Goal: Transaction & Acquisition: Purchase product/service

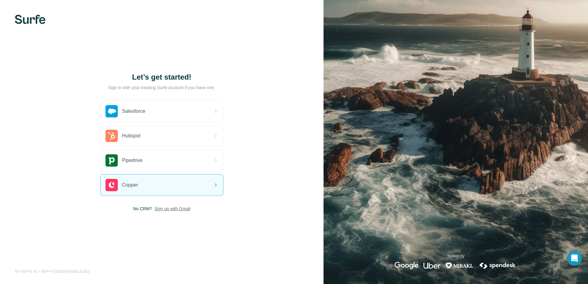
click at [165, 207] on span "Sign up with Gmail" at bounding box center [172, 209] width 36 height 6
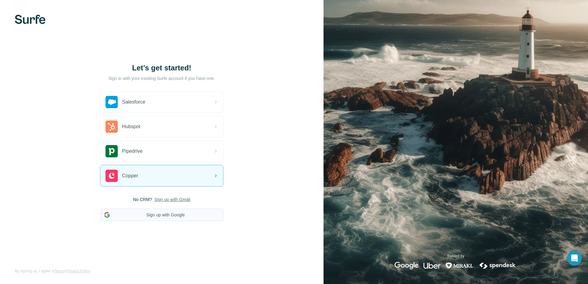
click at [176, 211] on button "Sign up with Google" at bounding box center [161, 215] width 123 height 12
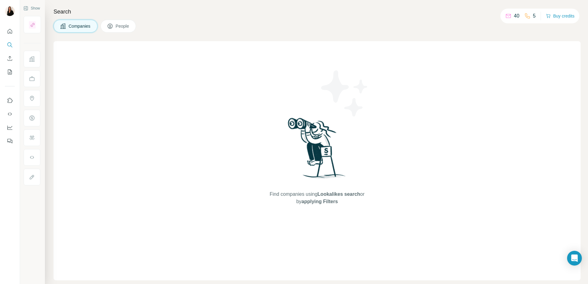
drag, startPoint x: 427, startPoint y: 46, endPoint x: 471, endPoint y: 39, distance: 44.4
click at [428, 46] on div "Find companies using Lookalikes search or by applying Filters" at bounding box center [318, 160] width 528 height 239
click at [412, 11] on h4 "Search" at bounding box center [318, 11] width 528 height 9
click at [562, 16] on button "Buy credits" at bounding box center [560, 16] width 29 height 9
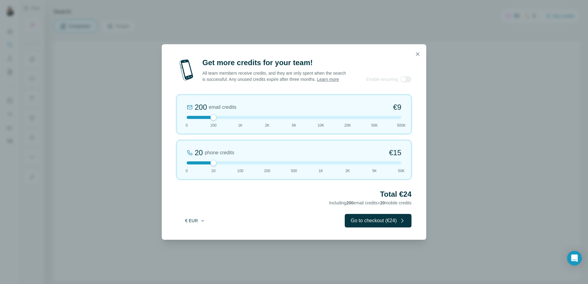
click at [192, 220] on button "€ EUR" at bounding box center [195, 220] width 29 height 11
click at [199, 235] on div "$ USD" at bounding box center [208, 235] width 52 height 6
click at [253, 206] on div "Total $24 Including 200 email credits + 20 mobile credits" at bounding box center [294, 198] width 235 height 17
drag, startPoint x: 215, startPoint y: 117, endPoint x: 354, endPoint y: 114, distance: 138.8
click at [354, 114] on div "20K email credits 18% Discount $693 0 200 1K 2K 5K 10K 20K 50K 500K" at bounding box center [294, 114] width 235 height 39
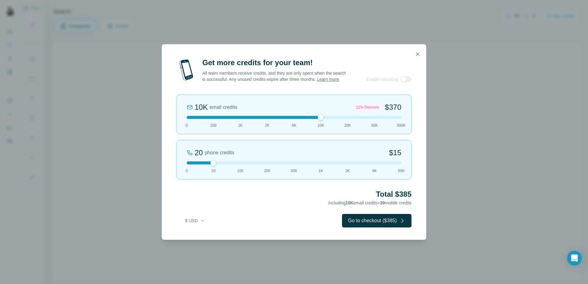
drag, startPoint x: 348, startPoint y: 116, endPoint x: 329, endPoint y: 117, distance: 19.1
click at [329, 117] on div at bounding box center [294, 117] width 215 height 3
drag, startPoint x: 214, startPoint y: 164, endPoint x: 343, endPoint y: 170, distance: 129.1
click at [343, 170] on div "2K phone credits 18% Discount $1,188 0 20 100 200 500 1K 2K 5K 50K" at bounding box center [294, 159] width 235 height 39
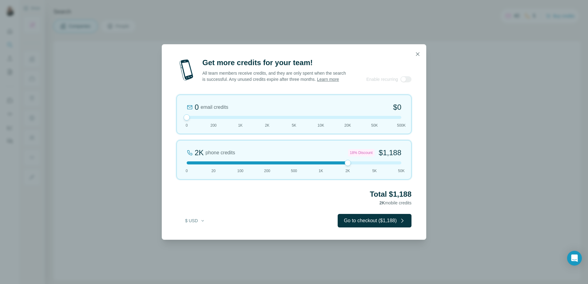
drag, startPoint x: 319, startPoint y: 118, endPoint x: 190, endPoint y: 117, distance: 129.3
click at [190, 117] on div at bounding box center [294, 117] width 215 height 3
click at [227, 197] on h2 "Total $1,188" at bounding box center [294, 195] width 235 height 10
click at [420, 54] on icon "button" at bounding box center [418, 54] width 6 height 6
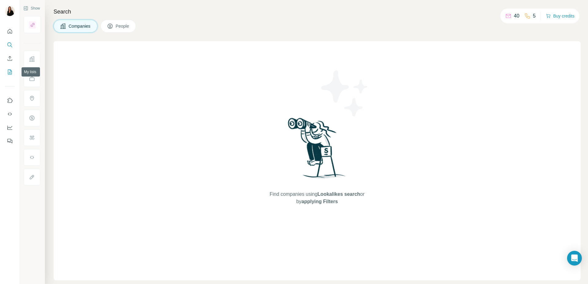
click at [8, 74] on icon "My lists" at bounding box center [10, 72] width 4 height 5
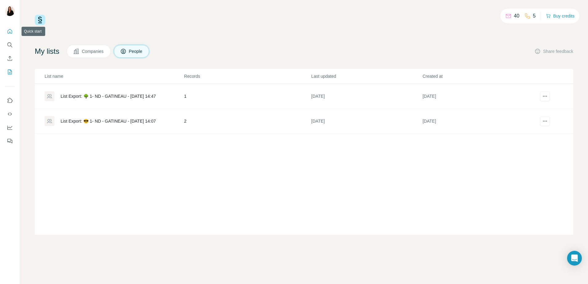
click at [10, 30] on icon "Quick start" at bounding box center [10, 31] width 6 height 6
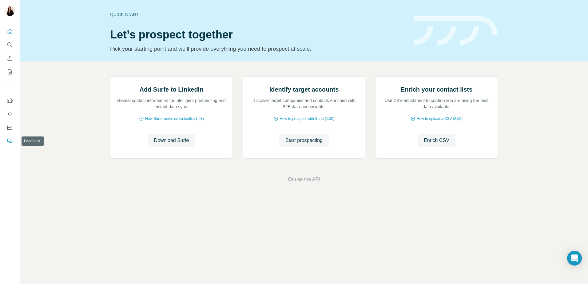
click at [6, 140] on button "Feedback" at bounding box center [10, 141] width 10 height 11
click at [12, 30] on icon "Quick start" at bounding box center [10, 31] width 6 height 6
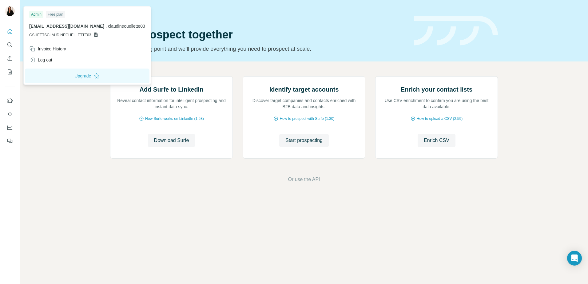
click at [9, 9] on img at bounding box center [10, 11] width 10 height 10
click at [88, 79] on button "Upgrade" at bounding box center [87, 76] width 125 height 15
click at [46, 115] on div "Add Surfe to LinkedIn Reveal contact information for intelligent prospecting an…" at bounding box center [304, 130] width 568 height 137
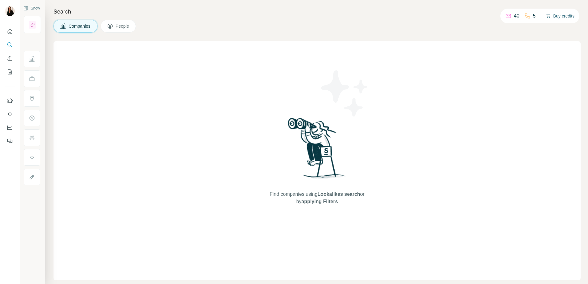
click at [557, 17] on button "Buy credits" at bounding box center [560, 16] width 29 height 9
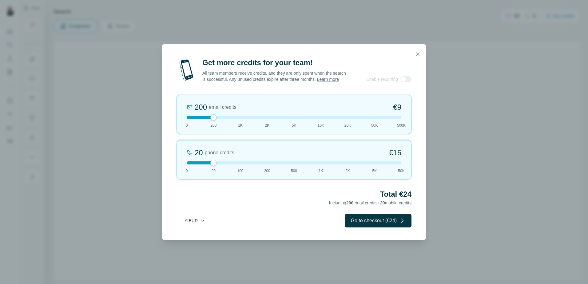
click at [201, 219] on icon "button" at bounding box center [202, 221] width 5 height 5
click at [198, 236] on div "$ USD" at bounding box center [208, 235] width 52 height 6
drag, startPoint x: 211, startPoint y: 164, endPoint x: 183, endPoint y: 165, distance: 29.0
click at [183, 165] on div "0 phone credits $0 [PHONE_NUMBER] 1K 2K 5K 50K" at bounding box center [294, 159] width 235 height 39
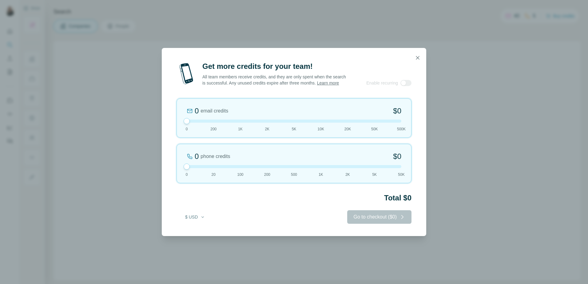
drag, startPoint x: 212, startPoint y: 119, endPoint x: 195, endPoint y: 119, distance: 16.3
click at [195, 119] on div "0 email credits $0 0 200 1K 2K 5K 10K 20K 50K 500K" at bounding box center [294, 117] width 235 height 39
click at [186, 170] on div "0 phone credits $0 [PHONE_NUMBER] 1K 2K 5K 50K" at bounding box center [294, 163] width 235 height 39
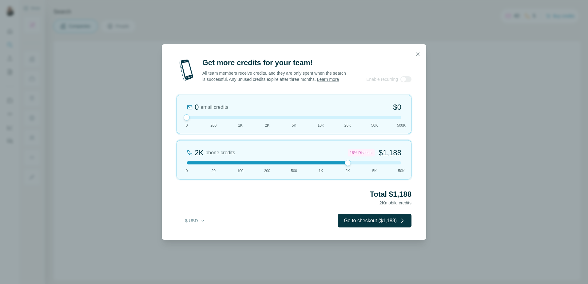
drag, startPoint x: 186, startPoint y: 167, endPoint x: 336, endPoint y: 170, distance: 150.2
click at [336, 170] on div "2K phone credits 18% Discount $1,188 0 20 100 200 500 1K 2K 5K 50K" at bounding box center [294, 159] width 235 height 39
click at [318, 207] on div "Get more credits for your team! All team members receive credits, and they are …" at bounding box center [294, 149] width 265 height 182
drag, startPoint x: 349, startPoint y: 163, endPoint x: 328, endPoint y: 167, distance: 20.9
click at [328, 167] on div "1K phone credits 12% Discount $634 0 20 100 200 500 1K 2K 5K 50K" at bounding box center [294, 159] width 235 height 39
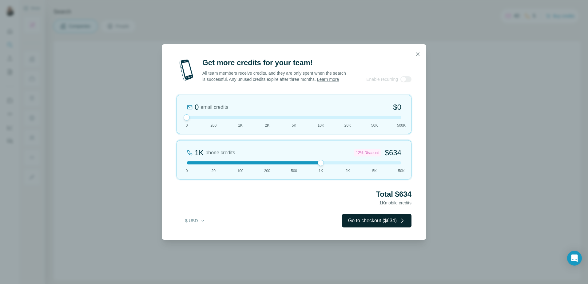
click at [397, 220] on button "Go to checkout ($634)" at bounding box center [377, 221] width 70 height 14
